Goal: Register for event/course

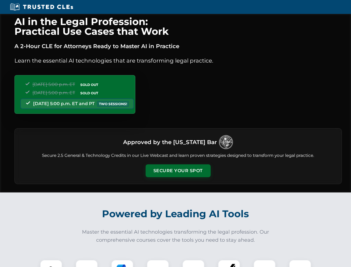
click at [178, 171] on button "Secure Your Spot" at bounding box center [178, 170] width 65 height 13
click at [51, 263] on img at bounding box center [51, 271] width 16 height 16
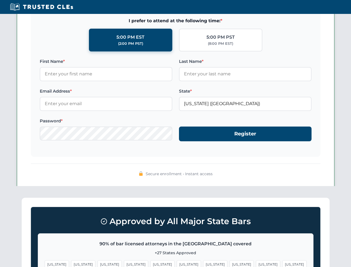
click at [203, 263] on span "[US_STATE]" at bounding box center [215, 264] width 24 height 8
click at [256, 263] on span "[US_STATE]" at bounding box center [268, 264] width 24 height 8
